Goal: Task Accomplishment & Management: Manage account settings

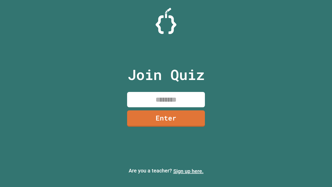
click at [188, 171] on link "Sign up here." at bounding box center [188, 171] width 30 height 6
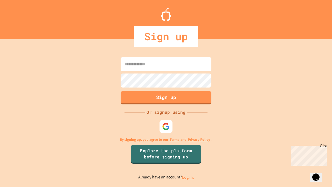
click at [188, 177] on link "Log in." at bounding box center [188, 176] width 12 height 5
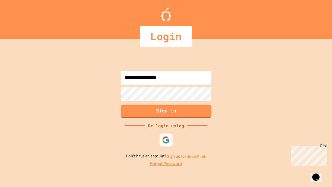
type input "**********"
